Goal: Task Accomplishment & Management: Manage account settings

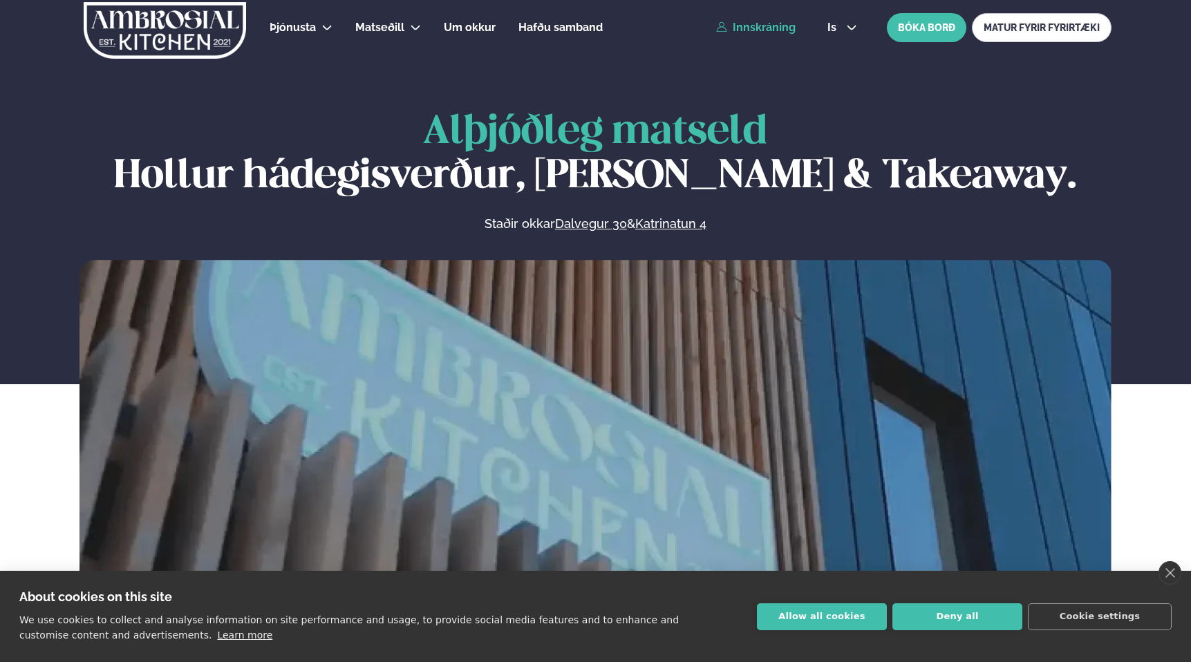
click at [776, 22] on link "Innskráning" at bounding box center [755, 27] width 79 height 12
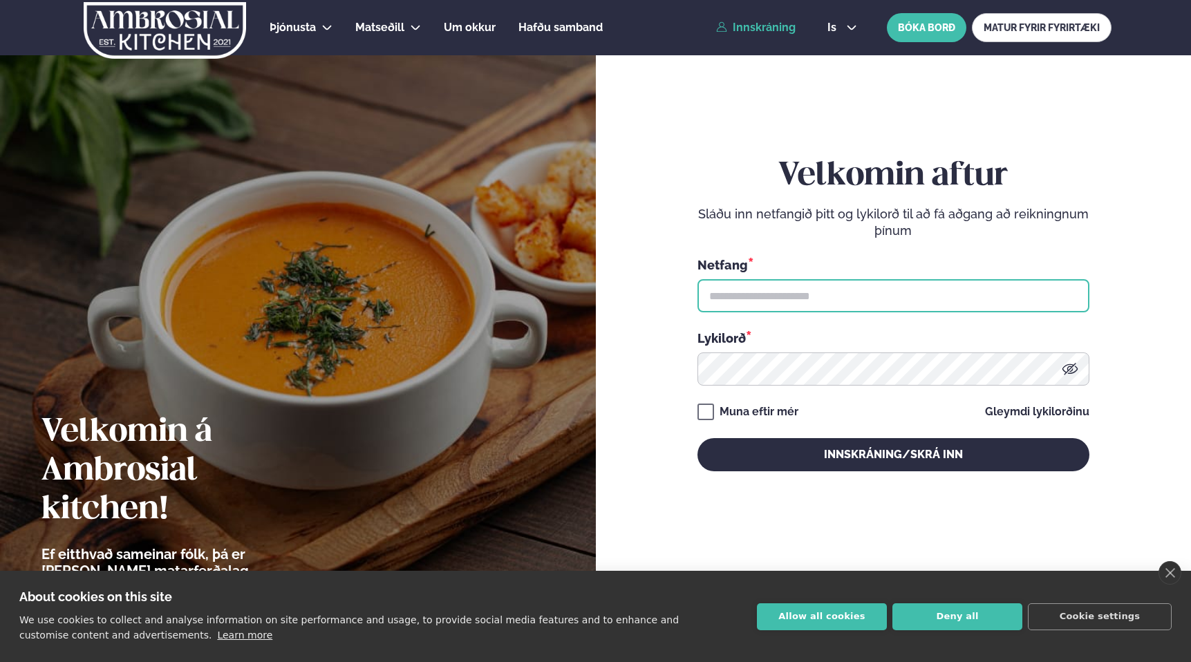
click at [719, 295] on input "text" at bounding box center [893, 295] width 392 height 33
click at [730, 248] on div "Velkomin aftur Sláðu inn netfangið þitt og lykilorð til að fá aðgang að reiknin…" at bounding box center [893, 314] width 392 height 314
click at [773, 311] on input "text" at bounding box center [893, 295] width 392 height 33
type input "**********"
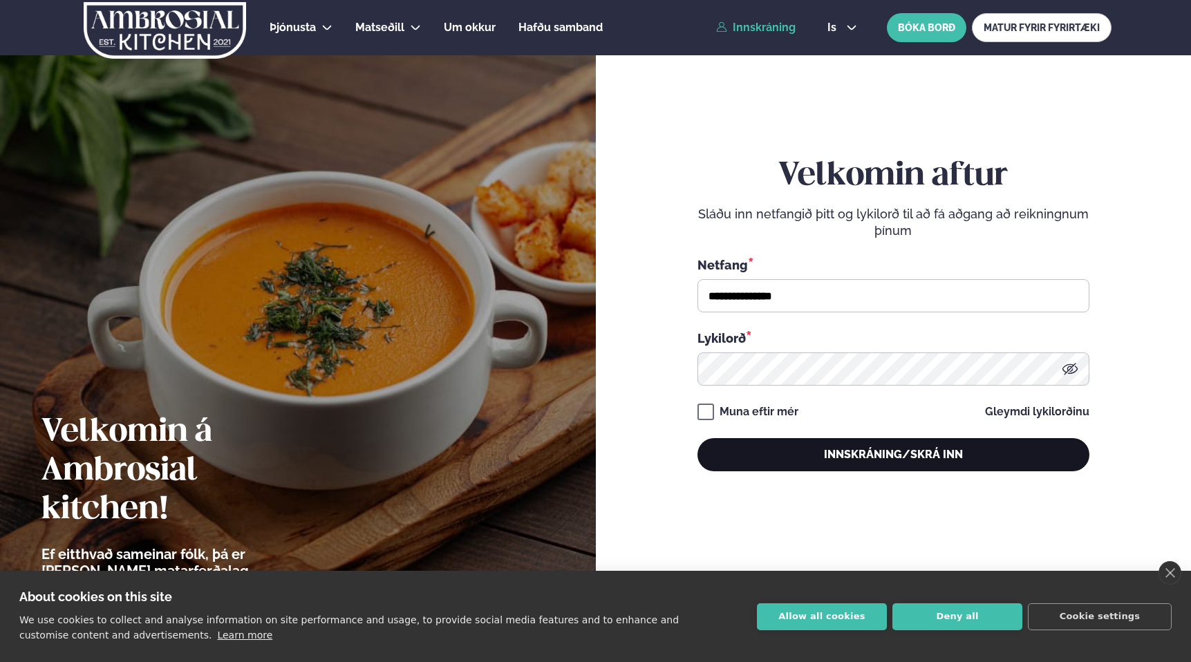
click at [800, 458] on button "Innskráning/Skrá inn" at bounding box center [893, 454] width 392 height 33
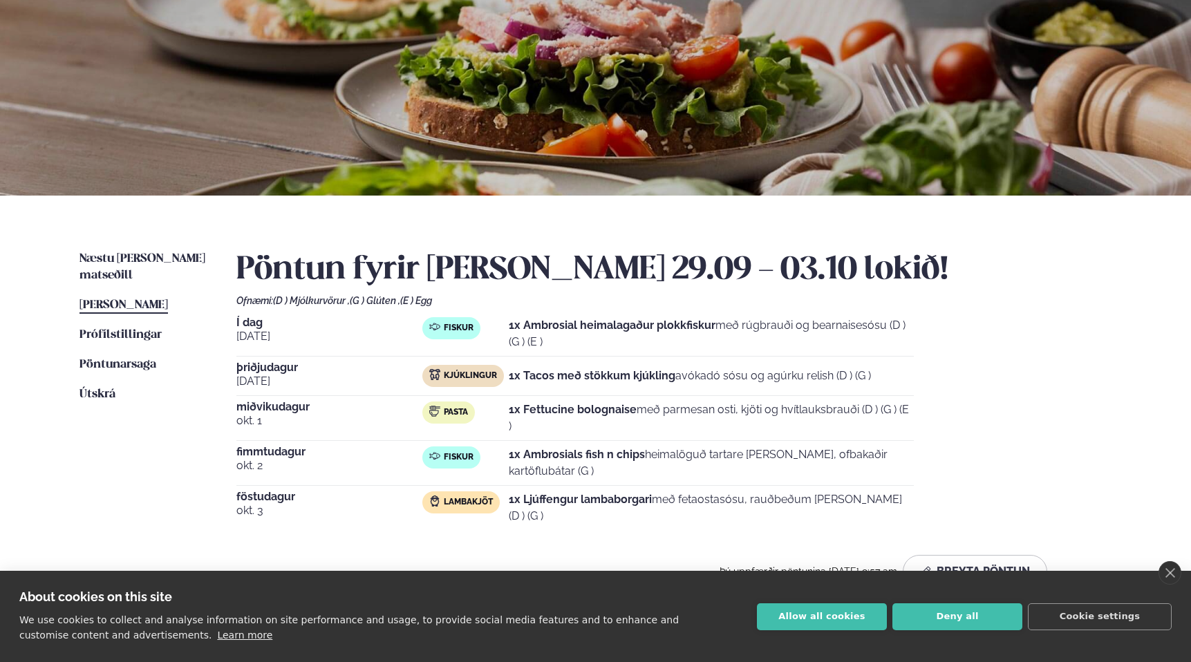
scroll to position [142, 0]
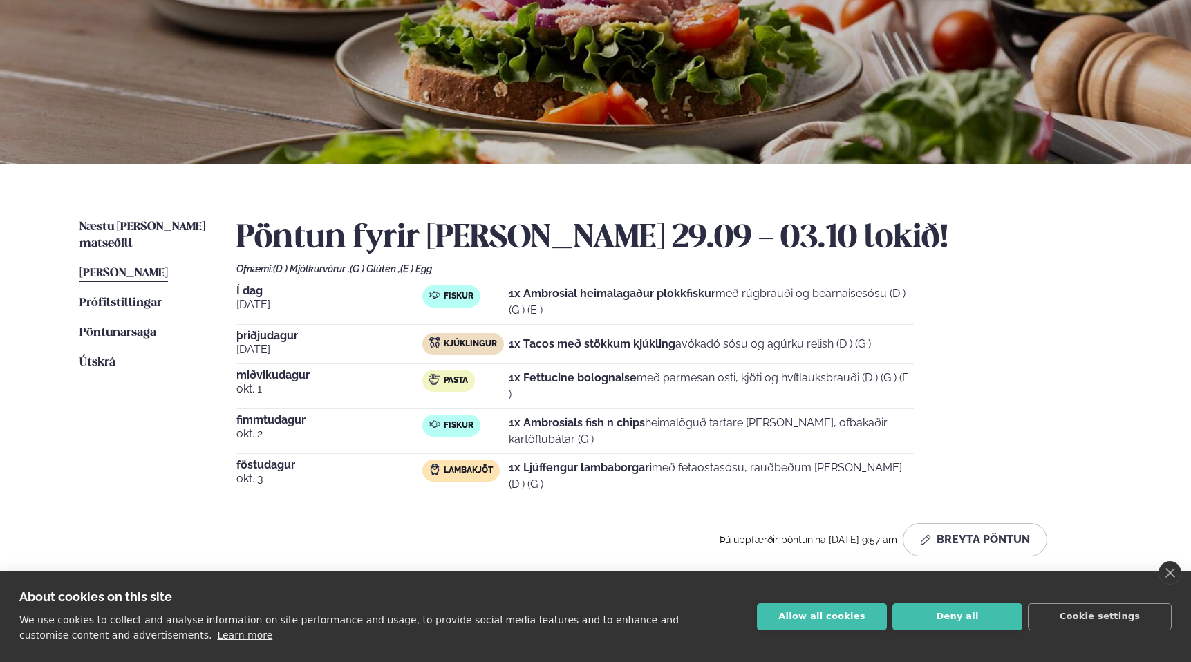
click at [676, 192] on div "Næstu [PERSON_NAME] matseðill Næsta vika [PERSON_NAME] matseðill [PERSON_NAME] …" at bounding box center [595, 390] width 1115 height 453
